Goal: Navigation & Orientation: Find specific page/section

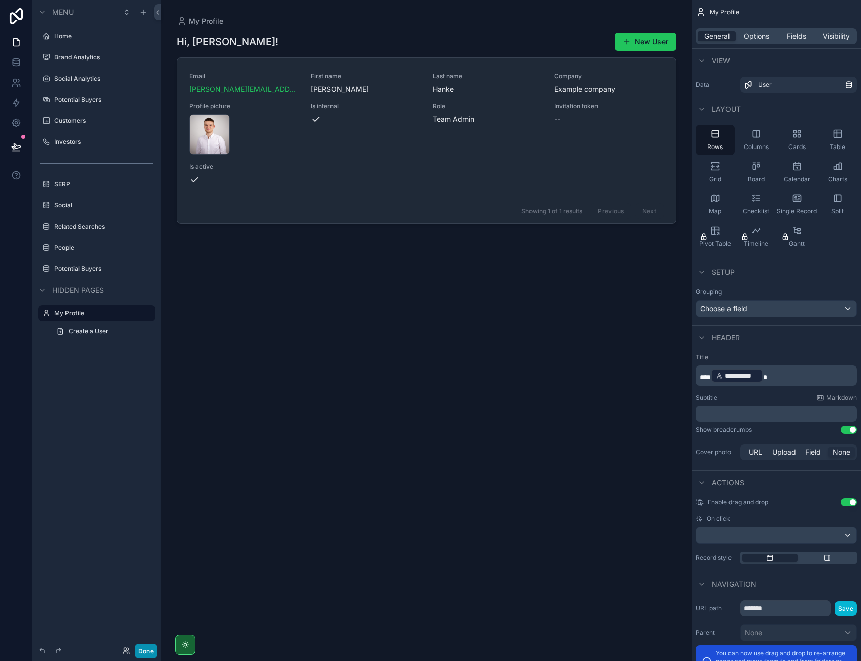
click at [142, 654] on button "Done" at bounding box center [145, 651] width 23 height 15
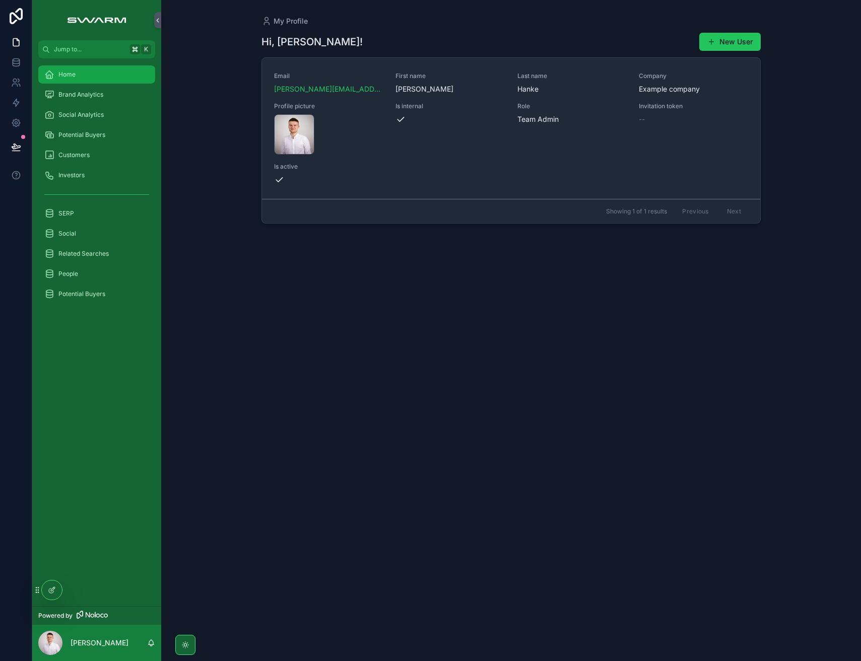
click at [84, 66] on div "Home" at bounding box center [96, 74] width 105 height 16
